Goal: Information Seeking & Learning: Understand process/instructions

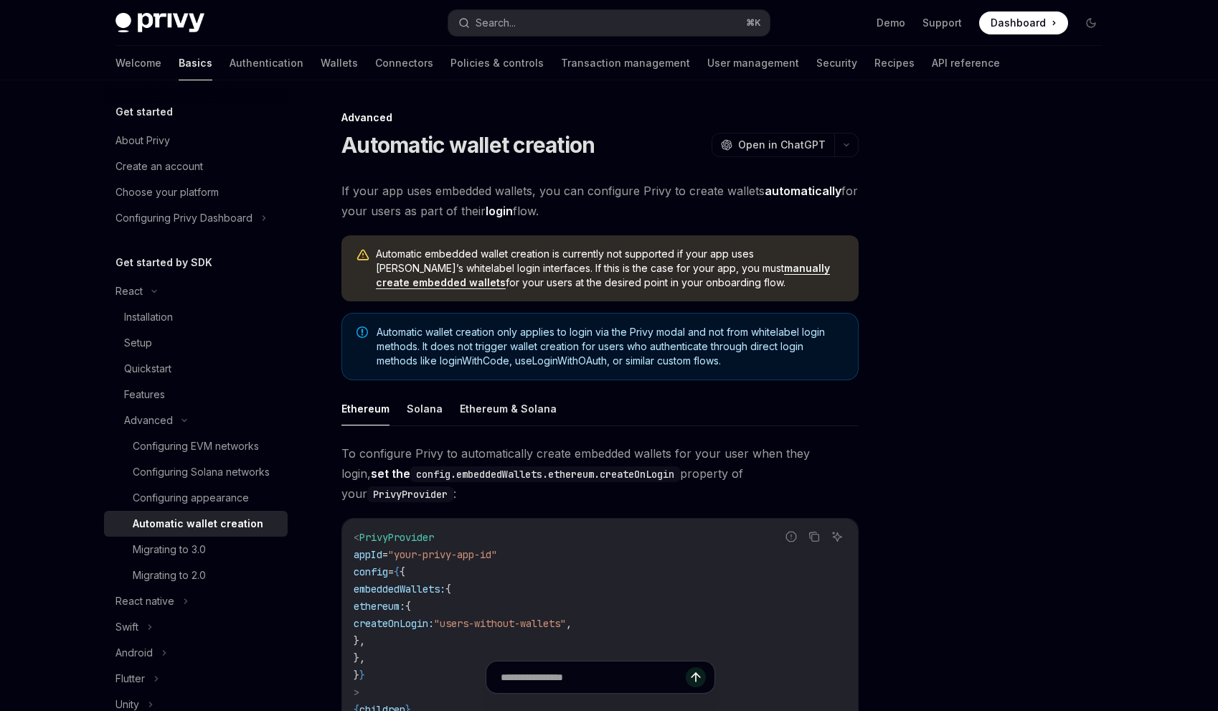
type textarea "*"
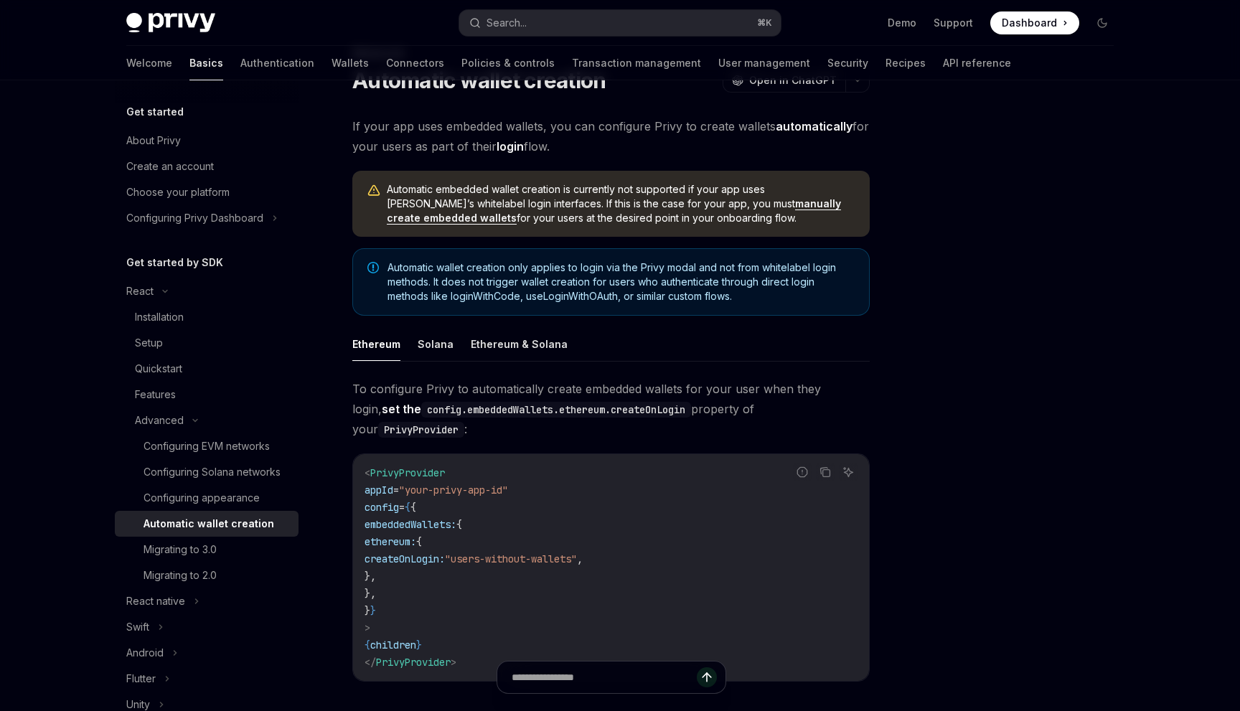
scroll to position [90, 0]
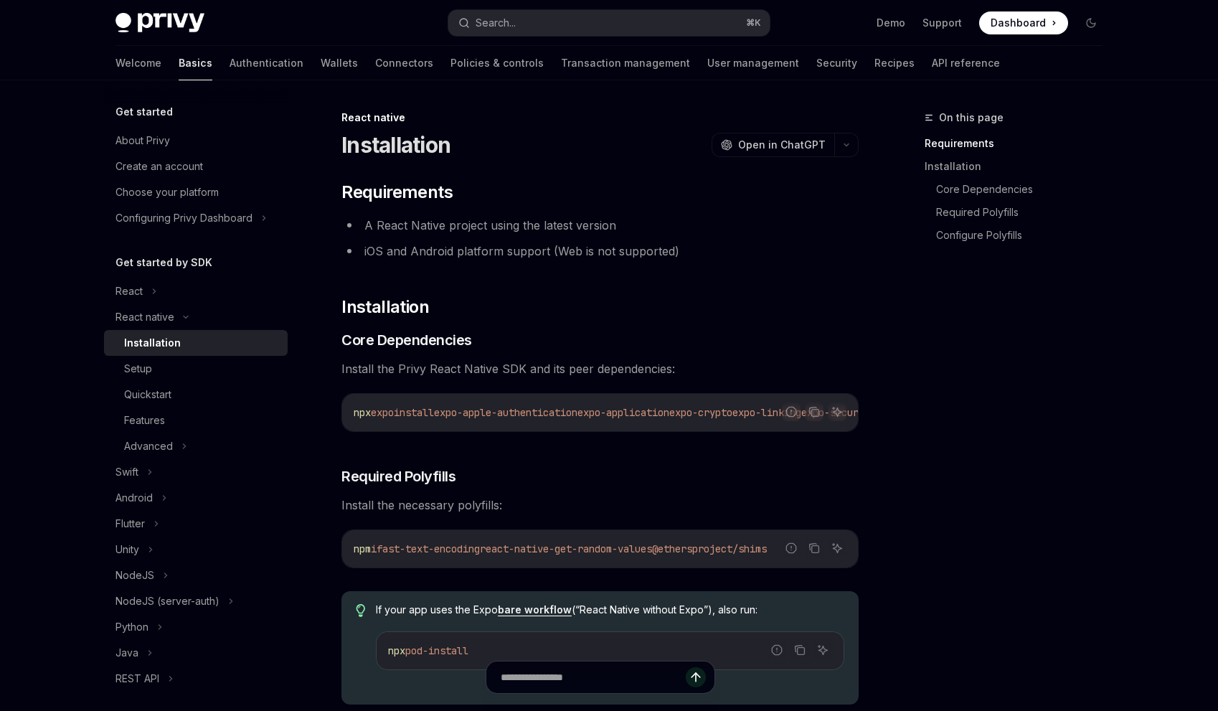
type textarea "*"
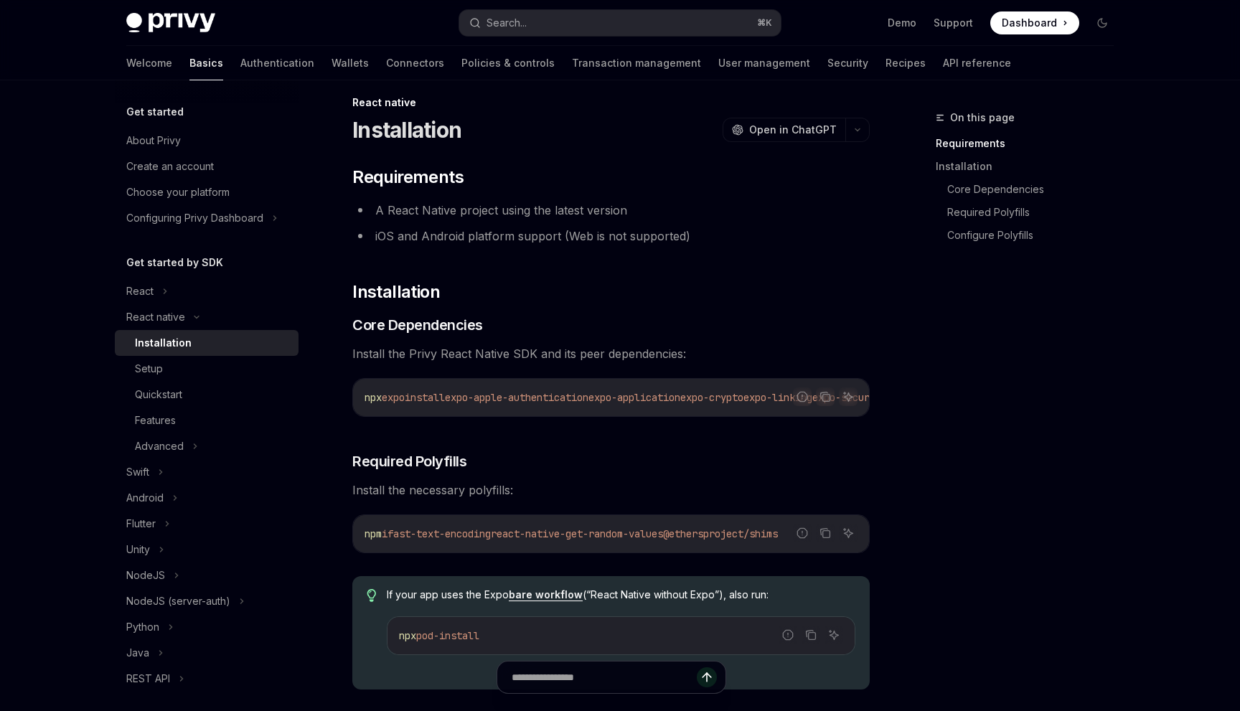
scroll to position [103, 0]
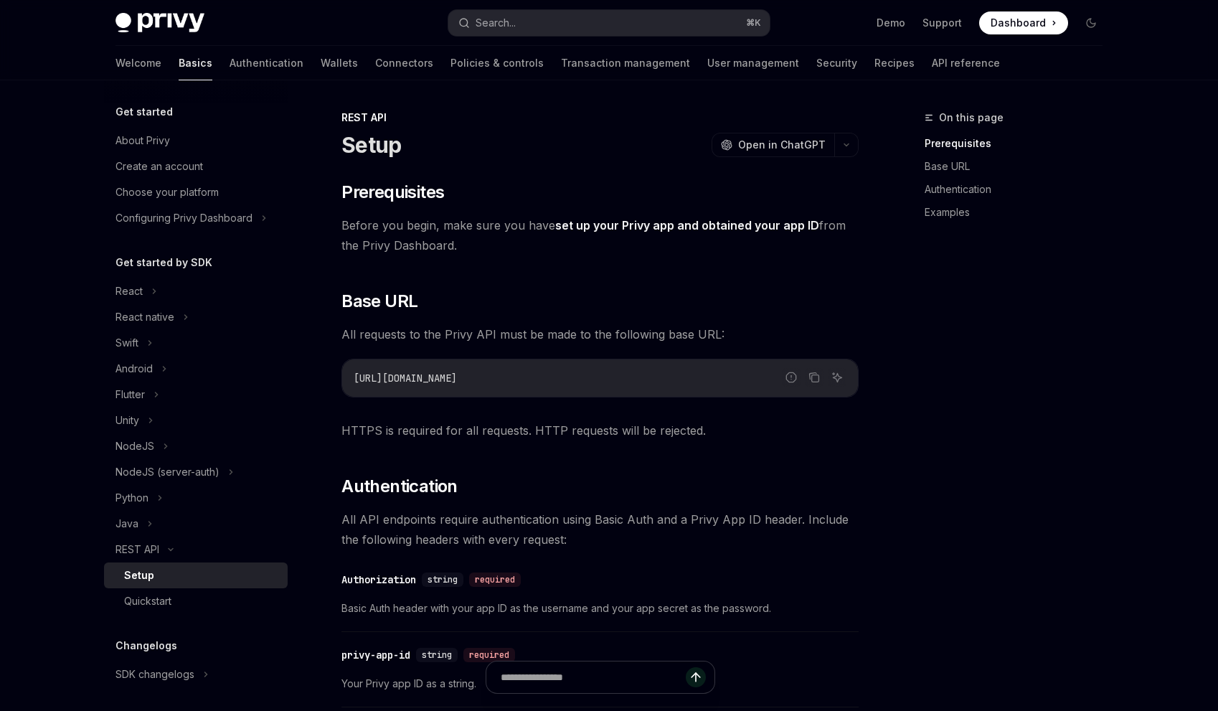
type textarea "*"
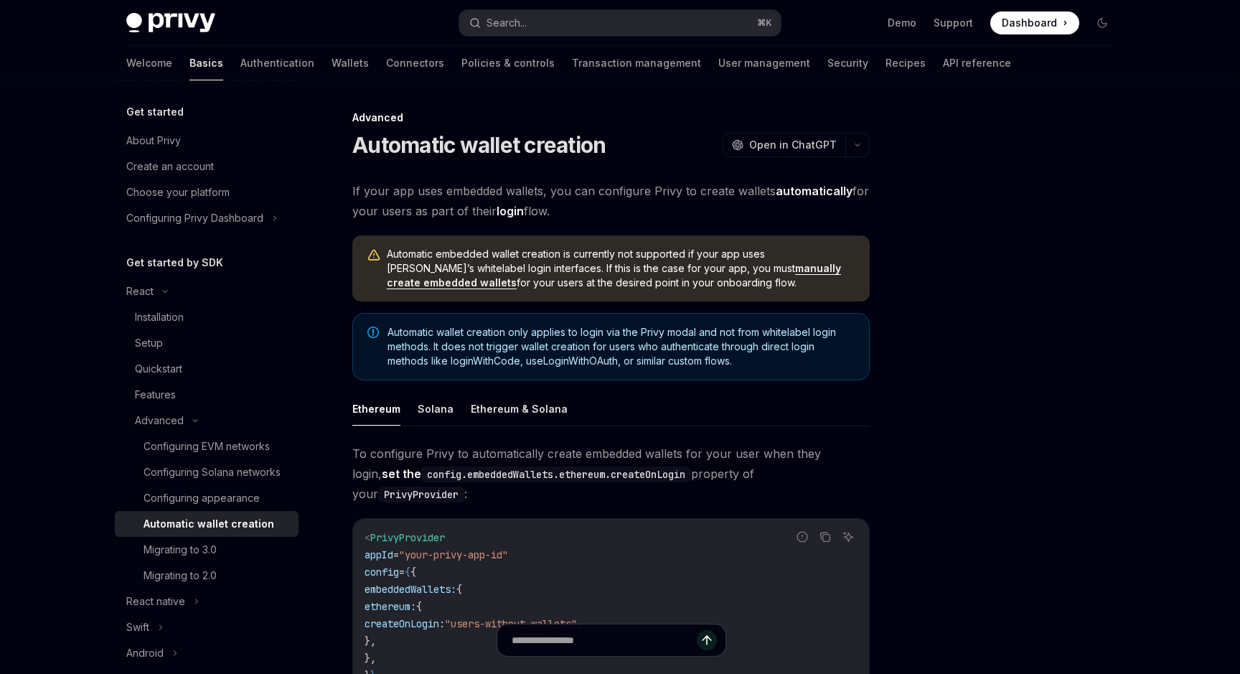
click at [389, 237] on div "Automatic embedded wallet creation is currently not supported if your app uses …" at bounding box center [610, 268] width 517 height 66
type textarea "*"
